Goal: Task Accomplishment & Management: Use online tool/utility

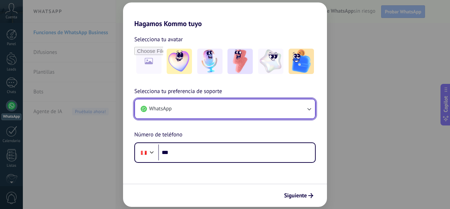
click at [229, 105] on button "WhatsApp" at bounding box center [225, 108] width 180 height 19
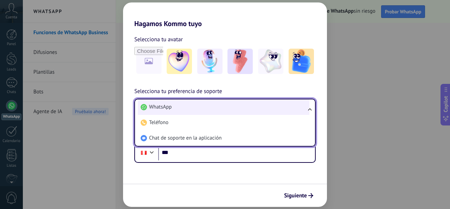
click at [226, 107] on li "WhatsApp" at bounding box center [224, 106] width 172 height 15
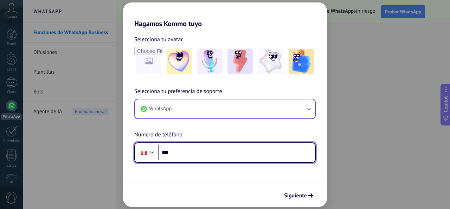
click at [210, 155] on input "***" at bounding box center [236, 152] width 157 height 16
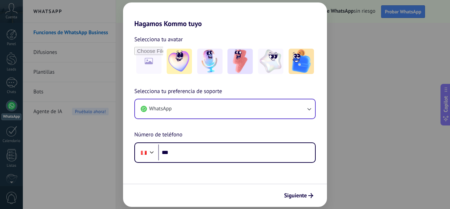
click at [106, 161] on div "Hagamos Kommo tuyo Selecciona tu avatar Selecciona tu preferencia de soporte Wh…" at bounding box center [225, 104] width 450 height 209
